Goal: Task Accomplishment & Management: Use online tool/utility

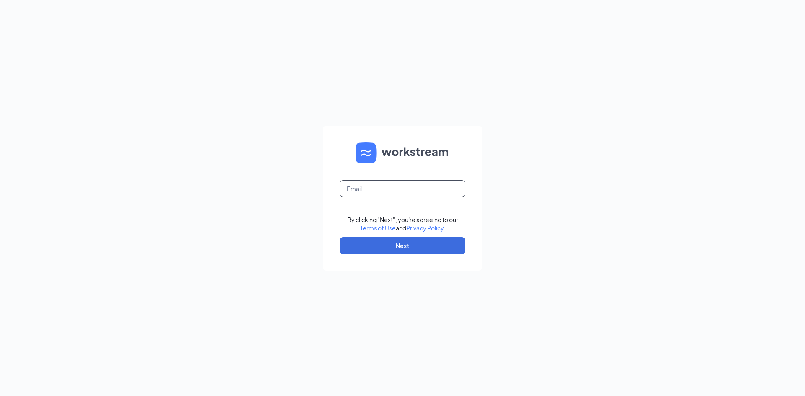
click at [391, 195] on input "text" at bounding box center [403, 188] width 126 height 17
type input "harmonyblessie7@gmail.com"
click at [411, 242] on button "Next" at bounding box center [403, 245] width 126 height 17
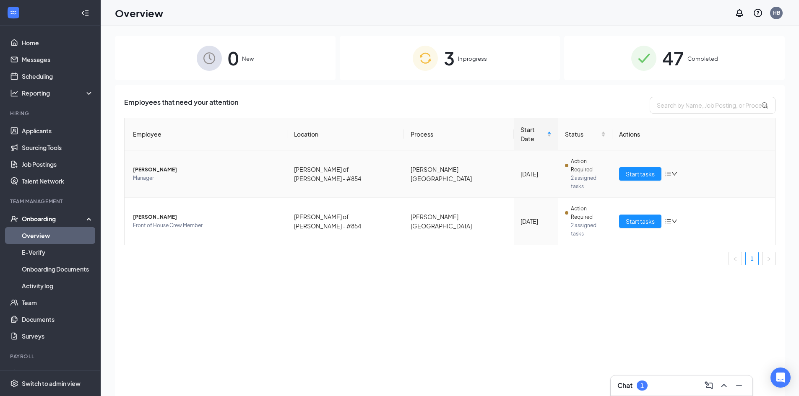
click at [183, 174] on span "Manager" at bounding box center [207, 178] width 148 height 8
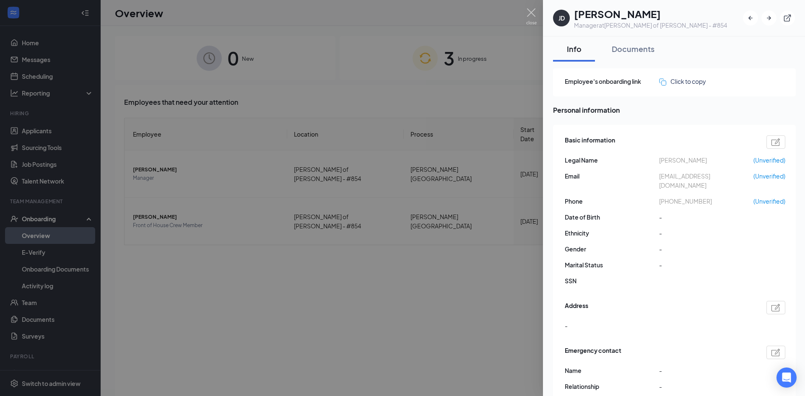
click at [631, 56] on button "Documents" at bounding box center [634, 48] width 60 height 25
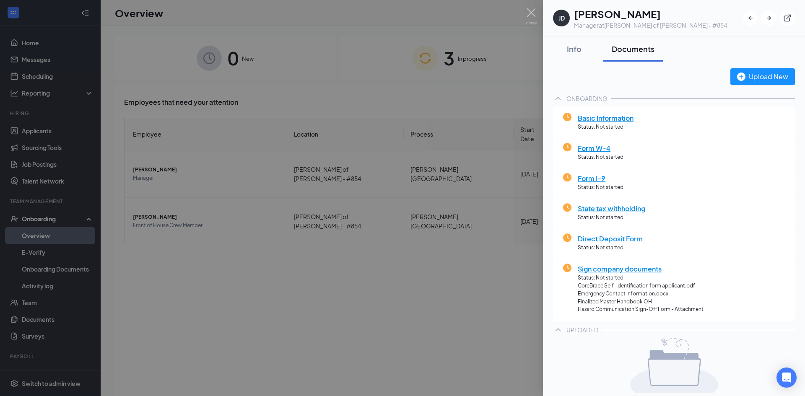
click at [277, 242] on div at bounding box center [402, 198] width 805 height 396
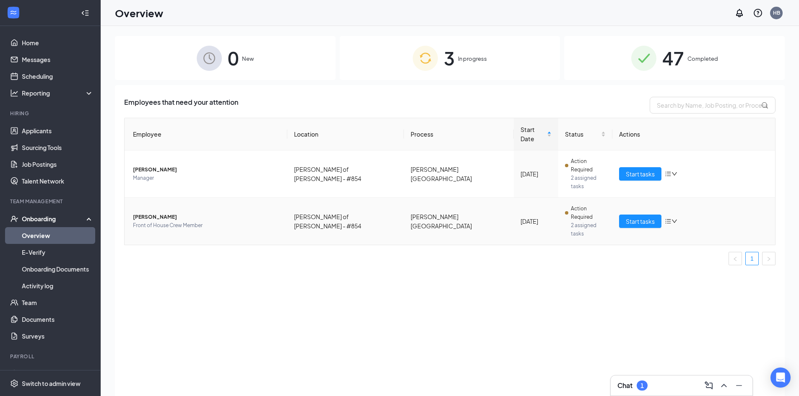
click at [136, 213] on span "[PERSON_NAME]" at bounding box center [207, 217] width 148 height 8
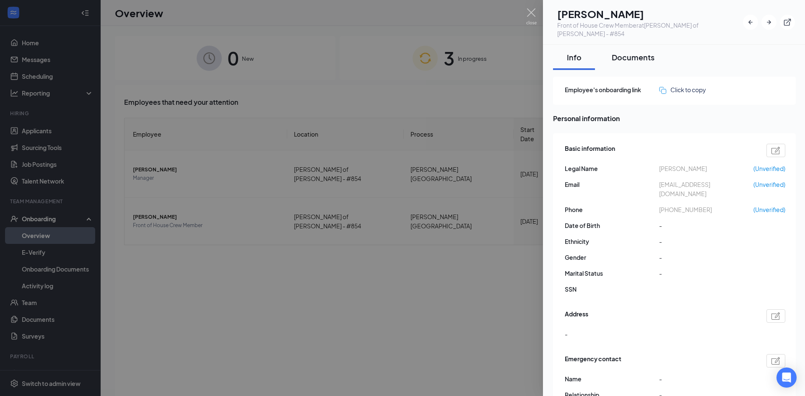
click at [626, 52] on div "Documents" at bounding box center [633, 57] width 43 height 10
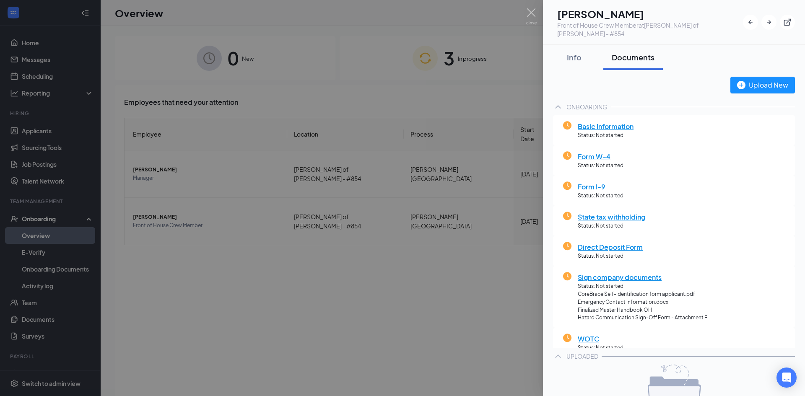
click at [396, 274] on div at bounding box center [402, 198] width 805 height 396
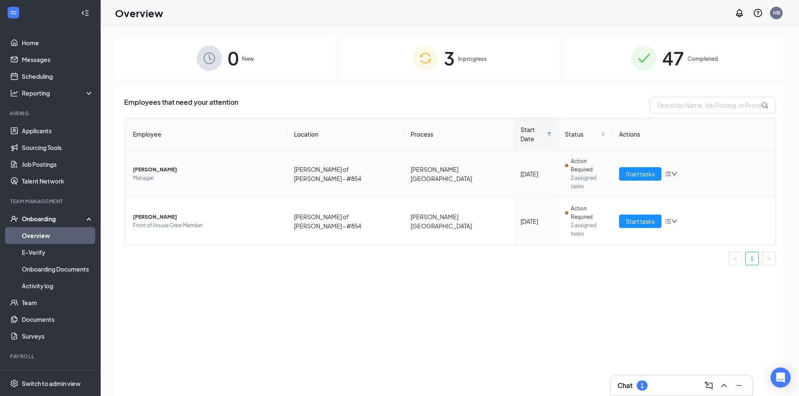
click at [221, 166] on span "[PERSON_NAME]" at bounding box center [207, 170] width 148 height 8
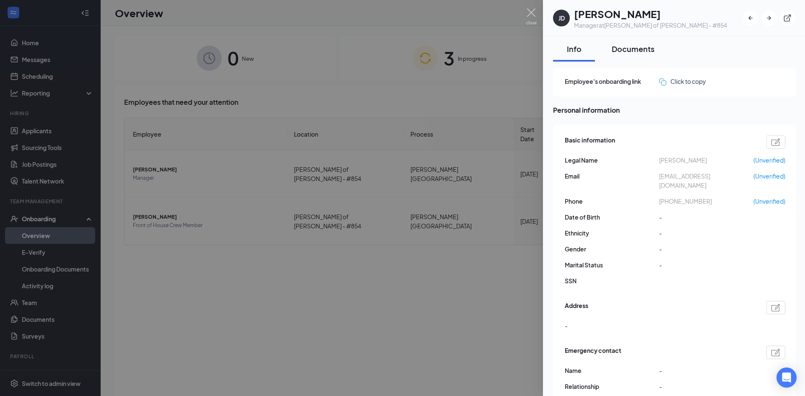
click at [642, 47] on div "Documents" at bounding box center [633, 49] width 43 height 10
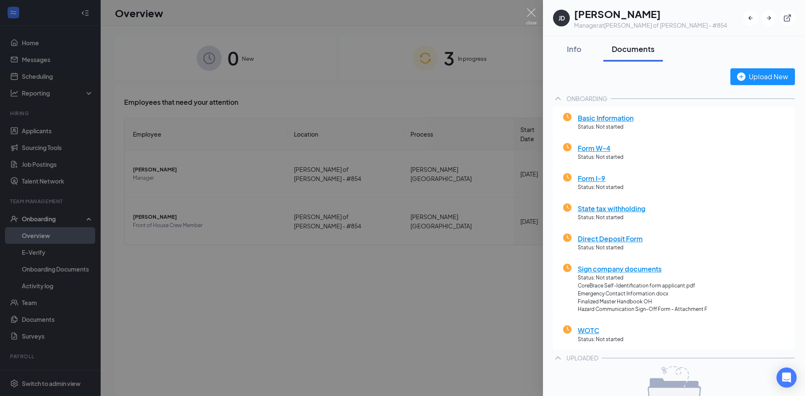
click at [588, 178] on span "Form I-9" at bounding box center [601, 178] width 46 height 10
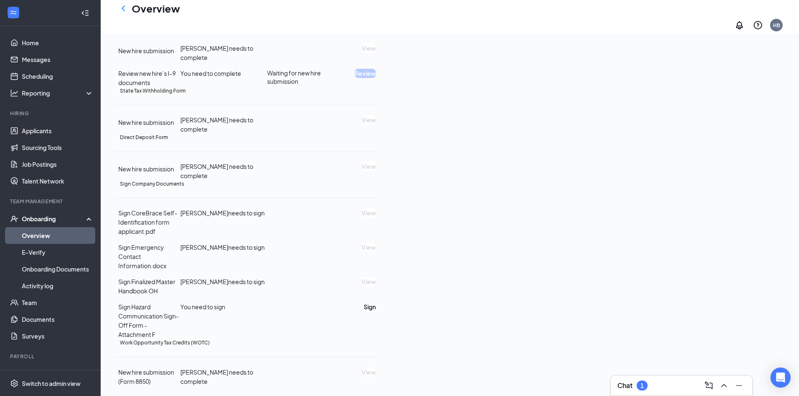
scroll to position [290, 0]
